Goal: Task Accomplishment & Management: Use online tool/utility

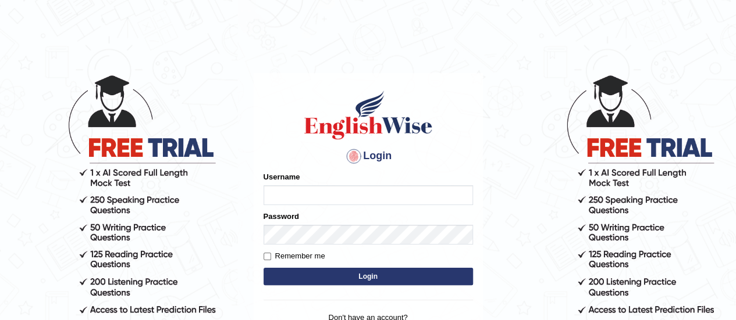
click at [439, 194] on input "Username" at bounding box center [367, 196] width 209 height 20
type input "0412872617"
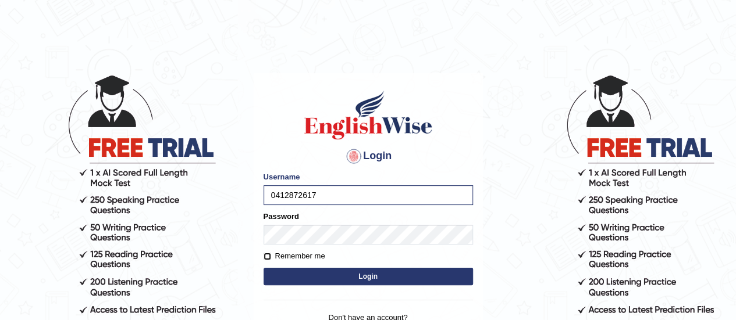
click at [267, 256] on input "Remember me" at bounding box center [267, 257] width 8 height 8
checkbox input "true"
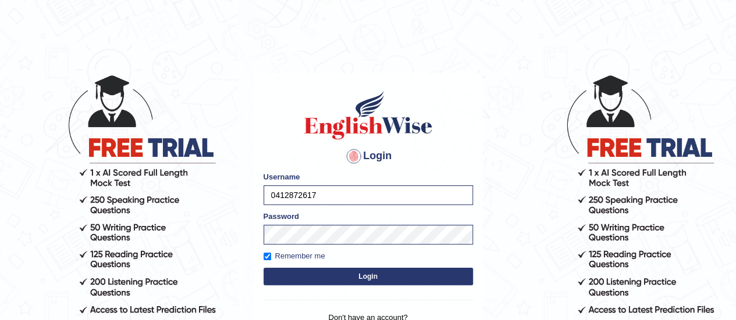
click at [364, 273] on button "Login" at bounding box center [367, 276] width 209 height 17
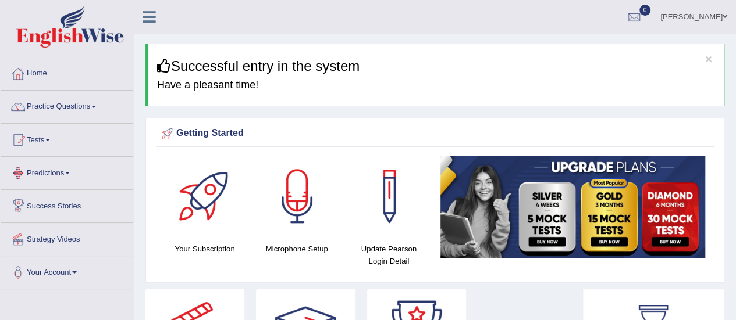
click at [52, 135] on link "Tests" at bounding box center [67, 138] width 133 height 29
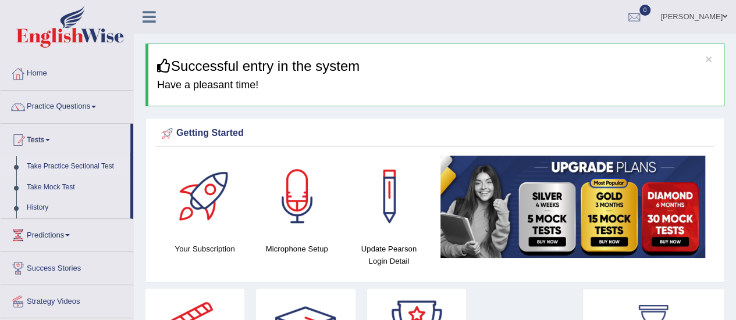
click at [62, 170] on link "Take Practice Sectional Test" at bounding box center [76, 166] width 109 height 21
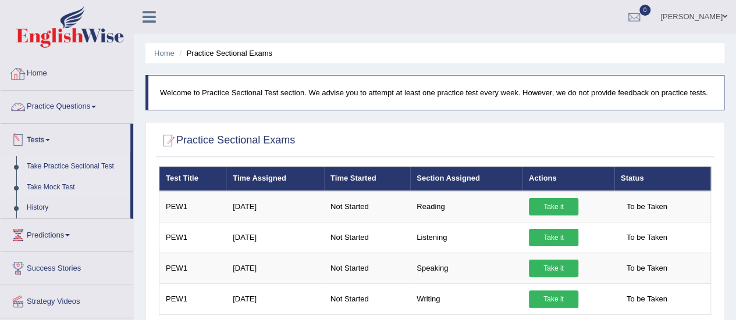
click at [63, 187] on link "Take Mock Test" at bounding box center [76, 187] width 109 height 21
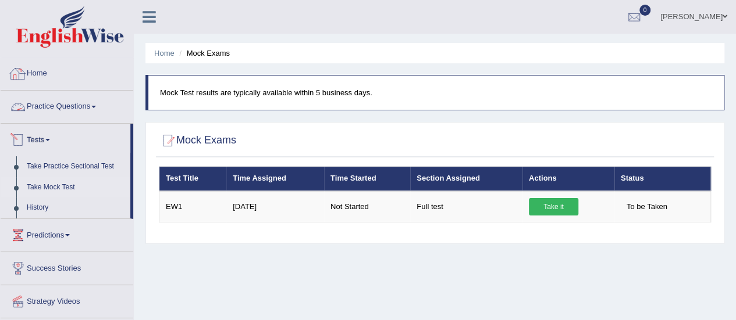
click at [40, 69] on link "Home" at bounding box center [67, 72] width 133 height 29
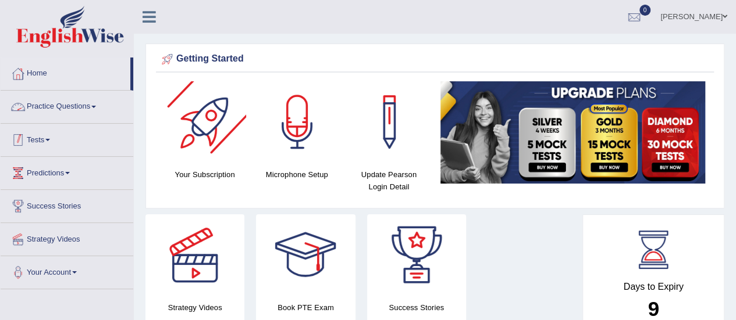
click at [37, 139] on link "Tests" at bounding box center [67, 138] width 133 height 29
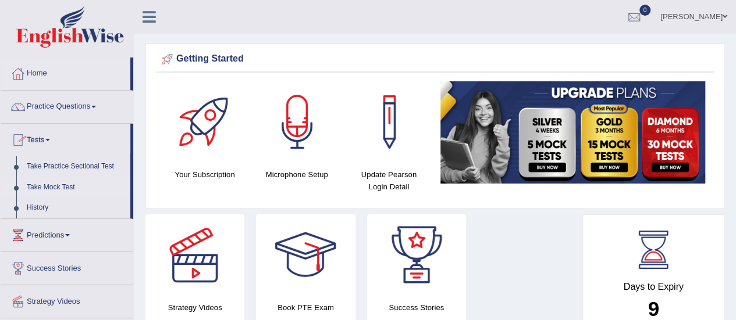
click at [50, 188] on link "Take Mock Test" at bounding box center [76, 187] width 109 height 21
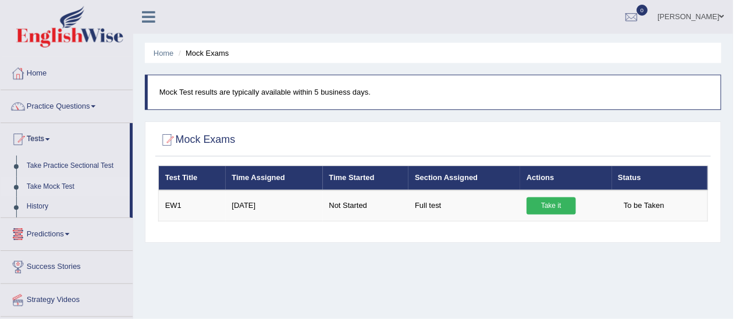
click at [541, 209] on link "Take it" at bounding box center [553, 206] width 49 height 17
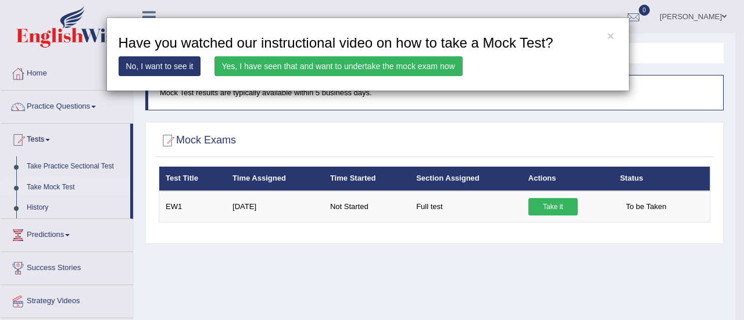
click at [174, 65] on link "No, I want to see it" at bounding box center [160, 66] width 83 height 20
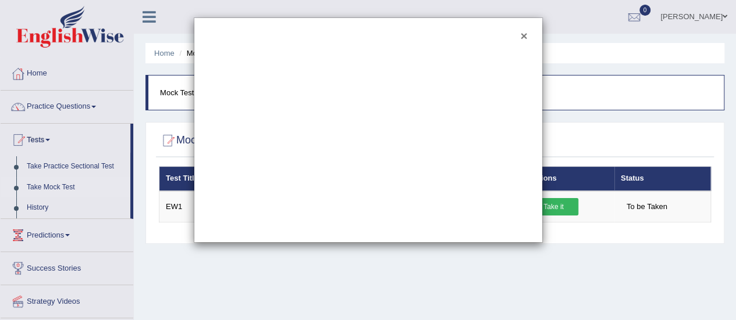
click at [522, 34] on button "×" at bounding box center [523, 36] width 7 height 12
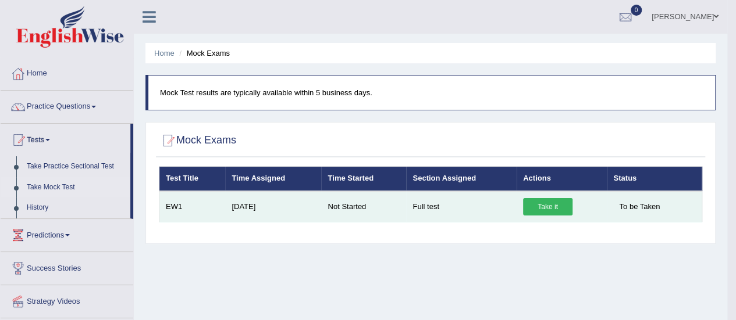
click at [551, 205] on link "Take it" at bounding box center [547, 206] width 49 height 17
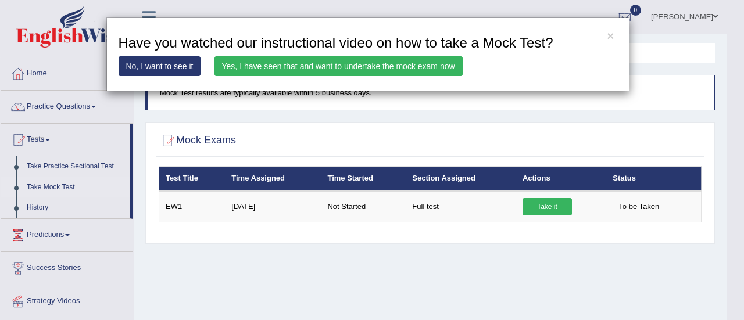
click at [605, 35] on h3 "Have you watched our instructional video on how to take a Mock Test?" at bounding box center [368, 42] width 499 height 15
click at [610, 35] on button "×" at bounding box center [610, 36] width 7 height 12
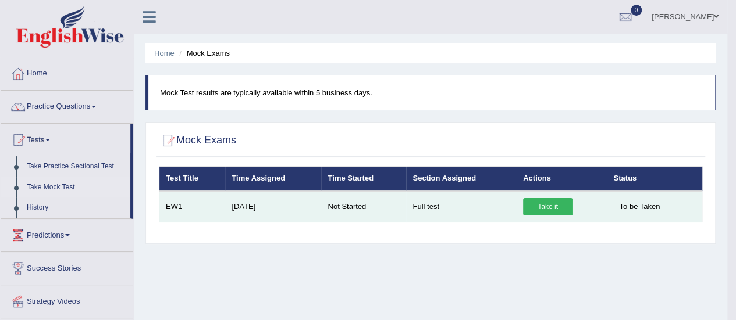
click at [550, 208] on link "Take it" at bounding box center [547, 206] width 49 height 17
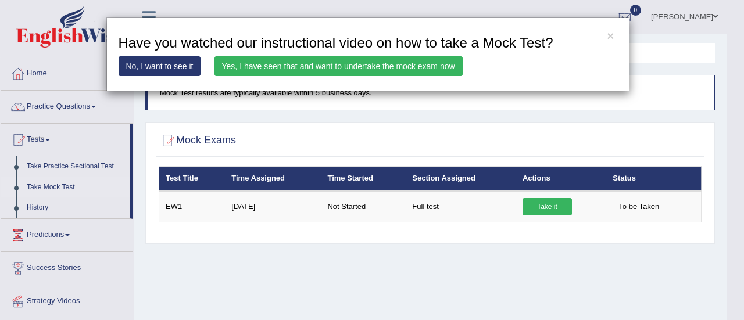
click at [415, 73] on link "Yes, I have seen that and want to undertake the mock exam now" at bounding box center [339, 66] width 248 height 20
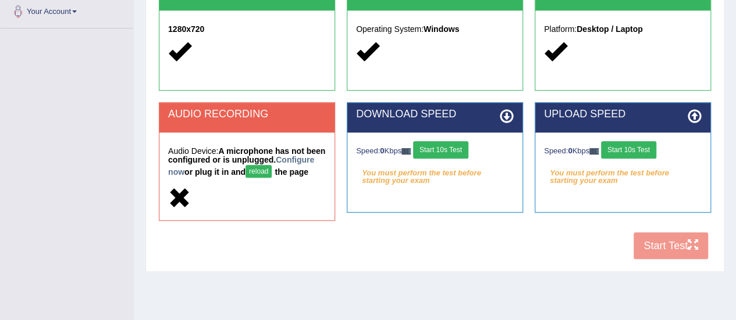
scroll to position [290, 0]
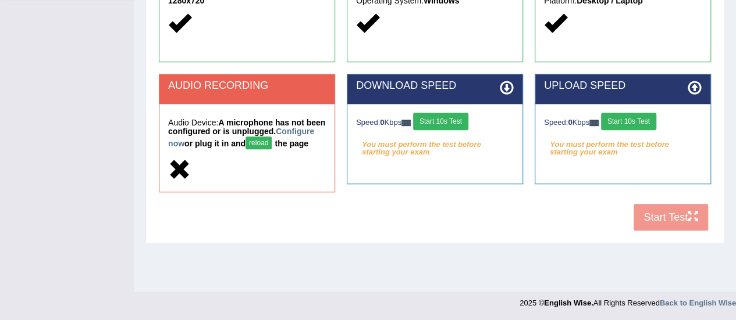
click at [272, 143] on button "reload" at bounding box center [258, 143] width 26 height 13
click at [202, 144] on link "Configure now" at bounding box center [241, 138] width 146 height 22
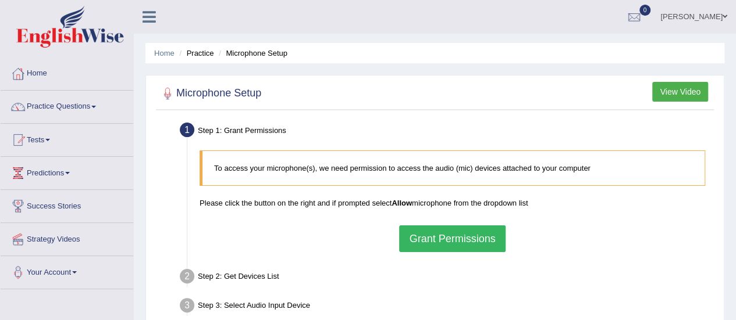
click at [436, 238] on button "Grant Permissions" at bounding box center [452, 239] width 106 height 27
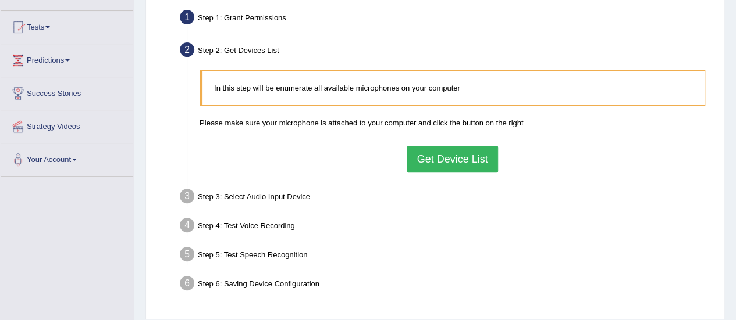
scroll to position [116, 0]
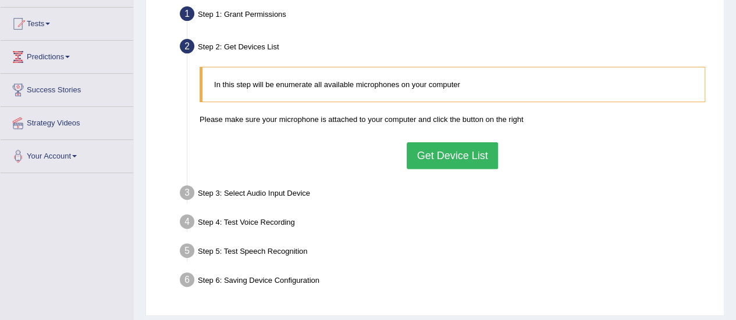
click at [473, 158] on button "Get Device List" at bounding box center [452, 156] width 91 height 27
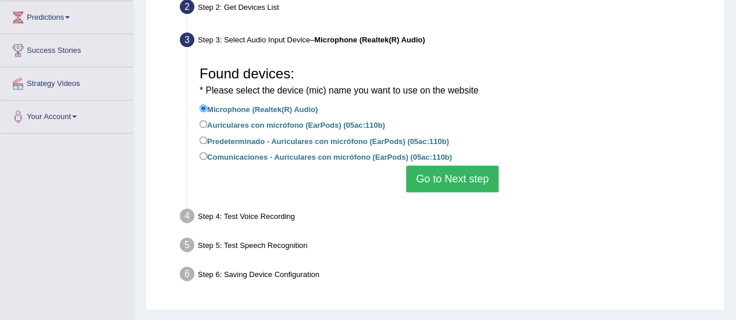
scroll to position [174, 0]
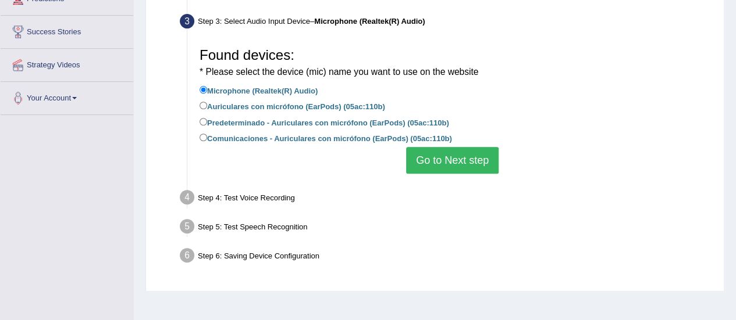
click at [473, 161] on button "Go to Next step" at bounding box center [452, 160] width 92 height 27
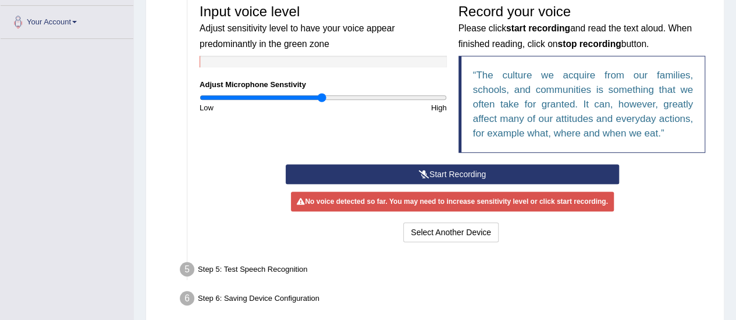
scroll to position [233, 0]
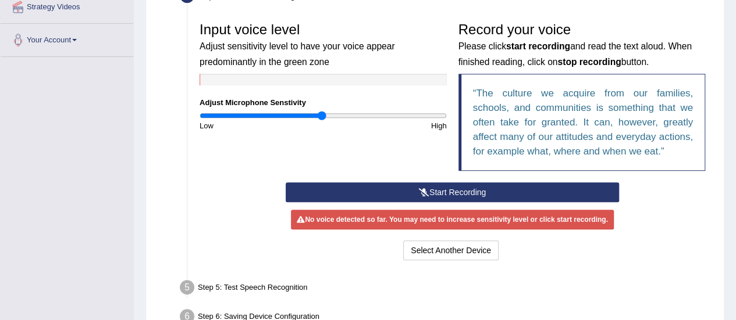
click at [472, 192] on button "Start Recording" at bounding box center [452, 193] width 333 height 20
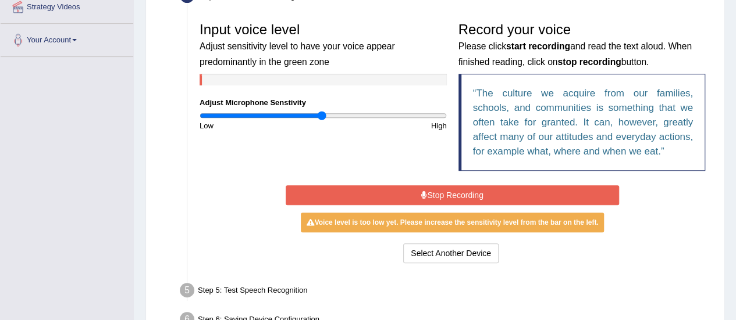
click at [471, 192] on button "Stop Recording" at bounding box center [452, 196] width 333 height 20
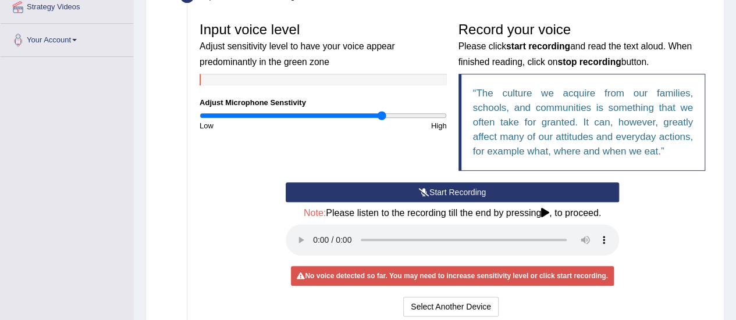
drag, startPoint x: 319, startPoint y: 116, endPoint x: 382, endPoint y: 118, distance: 62.3
click at [382, 118] on input "range" at bounding box center [323, 115] width 247 height 9
click at [452, 193] on button "Start Recording" at bounding box center [452, 193] width 333 height 20
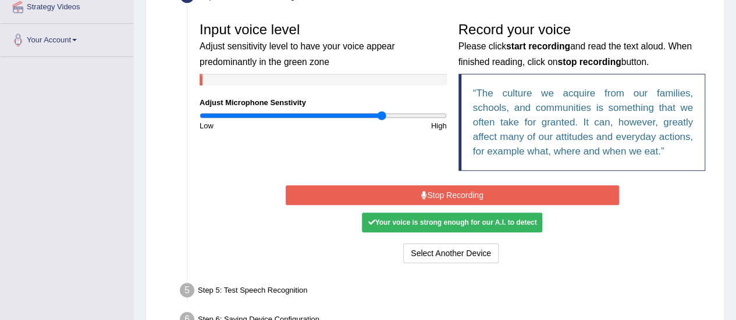
click at [451, 190] on button "Stop Recording" at bounding box center [452, 196] width 333 height 20
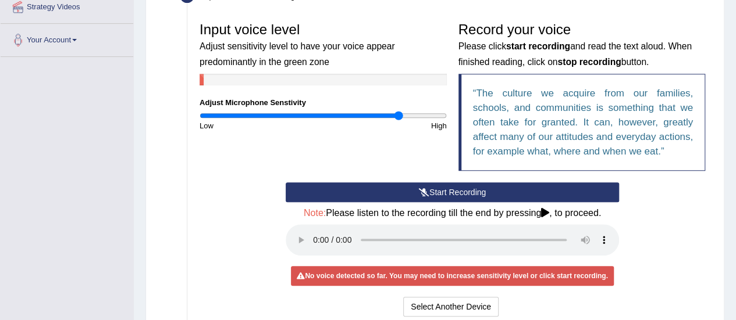
drag, startPoint x: 378, startPoint y: 117, endPoint x: 399, endPoint y: 119, distance: 21.1
type input "1.64"
click at [399, 119] on input "range" at bounding box center [323, 115] width 247 height 9
click at [447, 193] on button "Start Recording" at bounding box center [452, 193] width 333 height 20
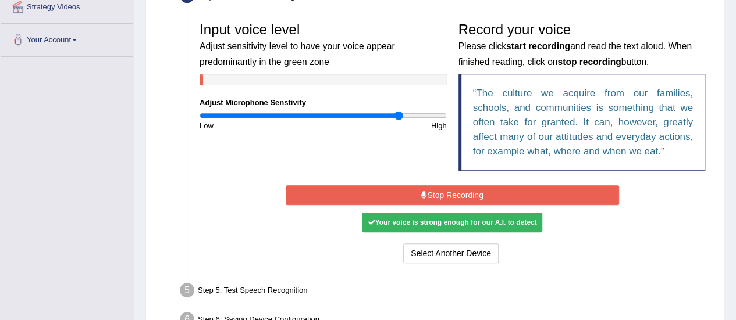
click at [448, 192] on button "Stop Recording" at bounding box center [452, 196] width 333 height 20
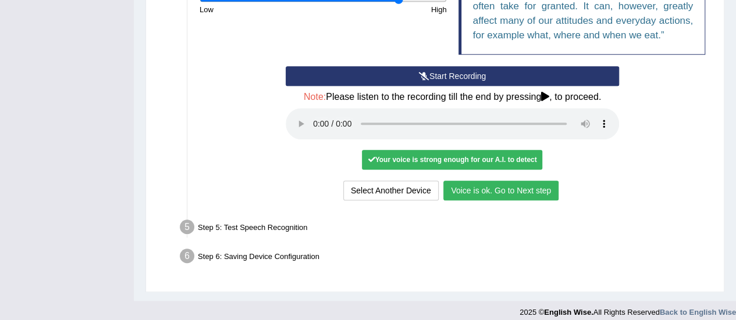
click at [510, 189] on button "Voice is ok. Go to Next step" at bounding box center [500, 191] width 115 height 20
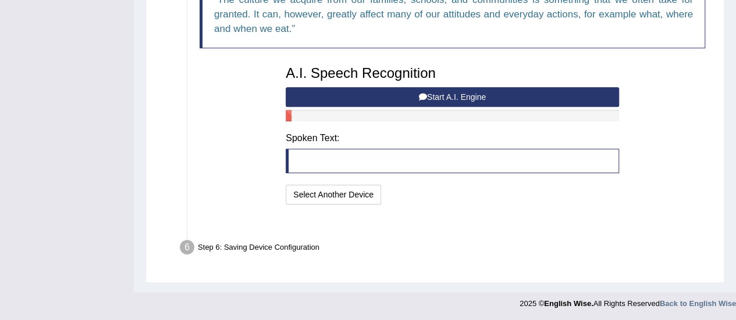
scroll to position [311, 0]
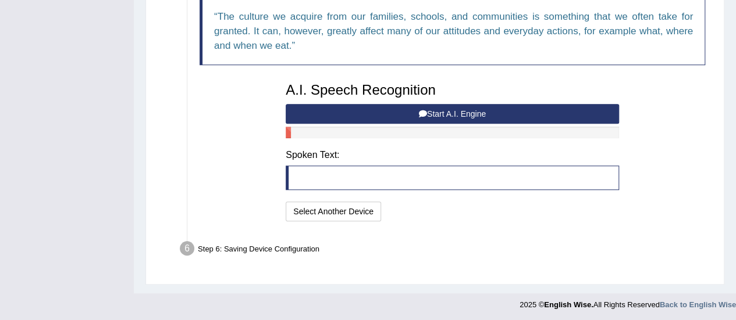
click at [497, 111] on button "Start A.I. Engine" at bounding box center [452, 114] width 333 height 20
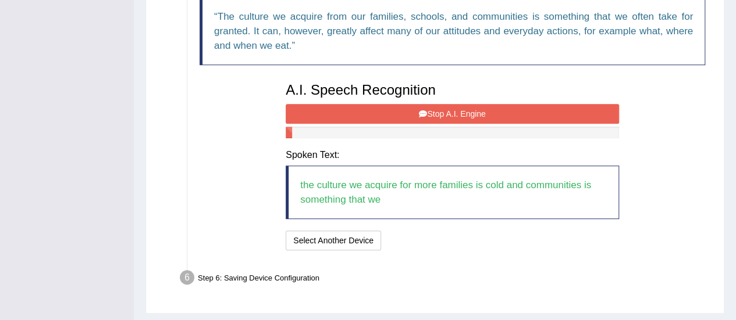
click at [498, 111] on button "Stop A.I. Engine" at bounding box center [452, 114] width 333 height 20
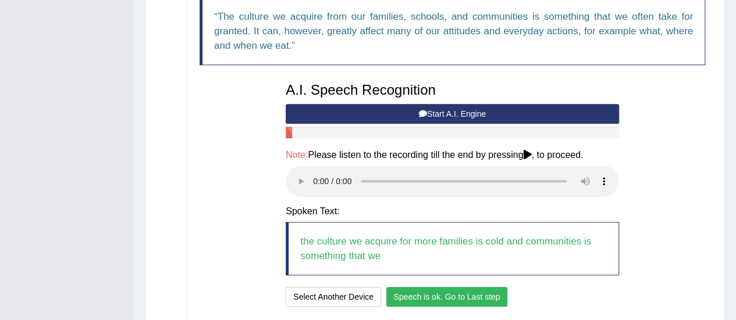
click at [487, 298] on button "Speech is ok. Go to Last step" at bounding box center [447, 297] width 122 height 20
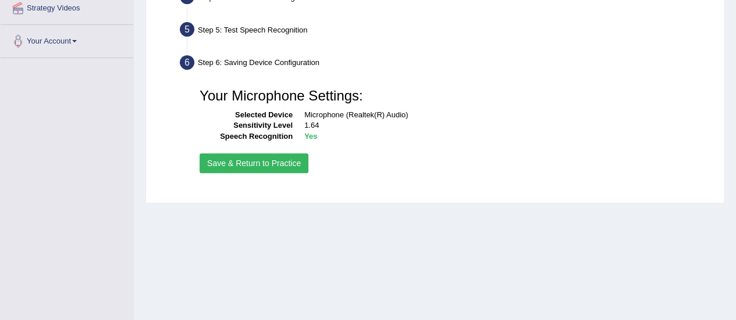
scroll to position [173, 0]
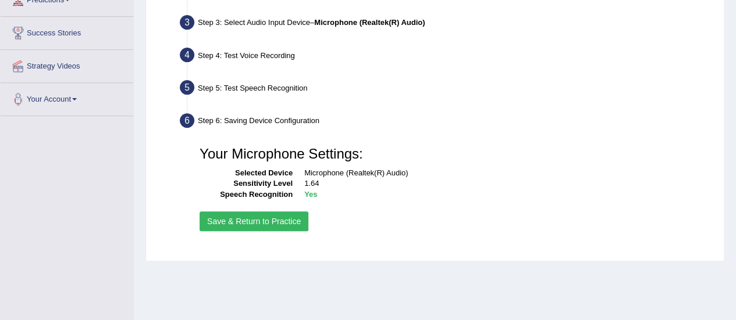
click at [291, 226] on button "Save & Return to Practice" at bounding box center [254, 222] width 109 height 20
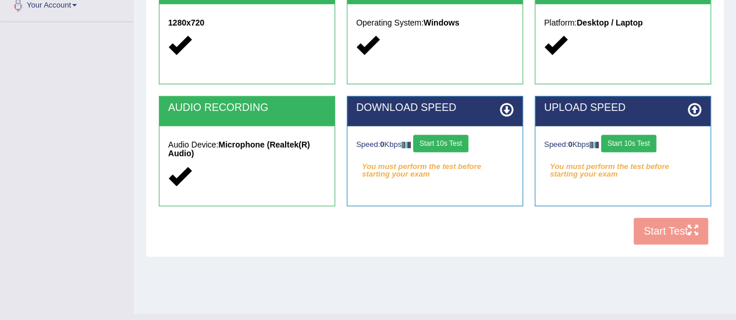
scroll to position [290, 0]
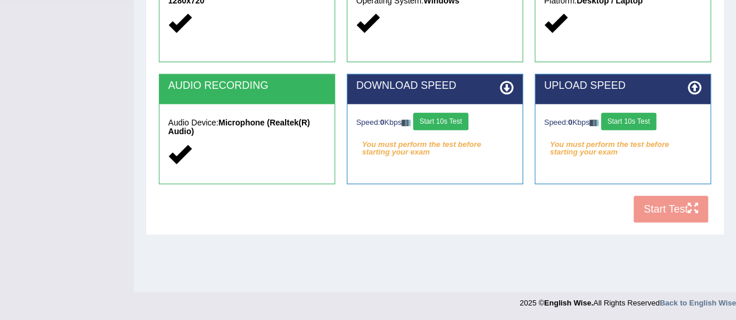
click at [465, 124] on button "Start 10s Test" at bounding box center [440, 121] width 55 height 17
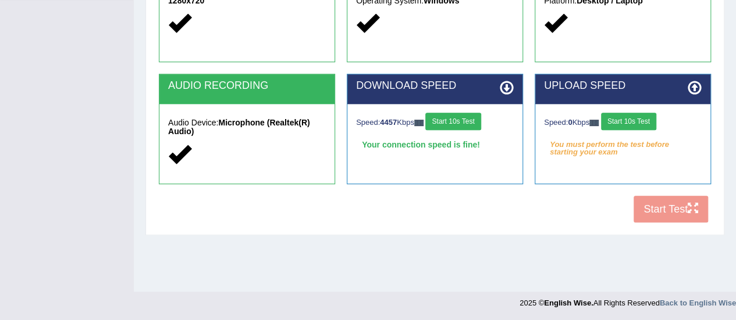
click at [632, 123] on button "Start 10s Test" at bounding box center [628, 121] width 55 height 17
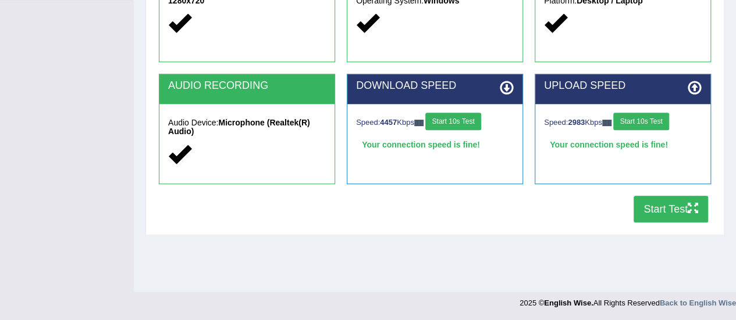
click at [656, 217] on button "Start Test" at bounding box center [670, 209] width 74 height 27
